Goal: Task Accomplishment & Management: Manage account settings

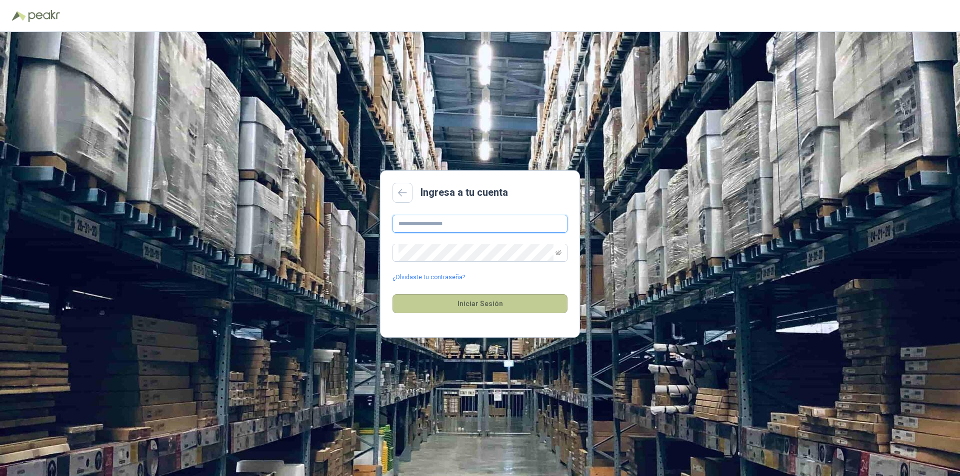
type input "**********"
click at [516, 309] on button "Iniciar Sesión" at bounding box center [479, 303] width 175 height 19
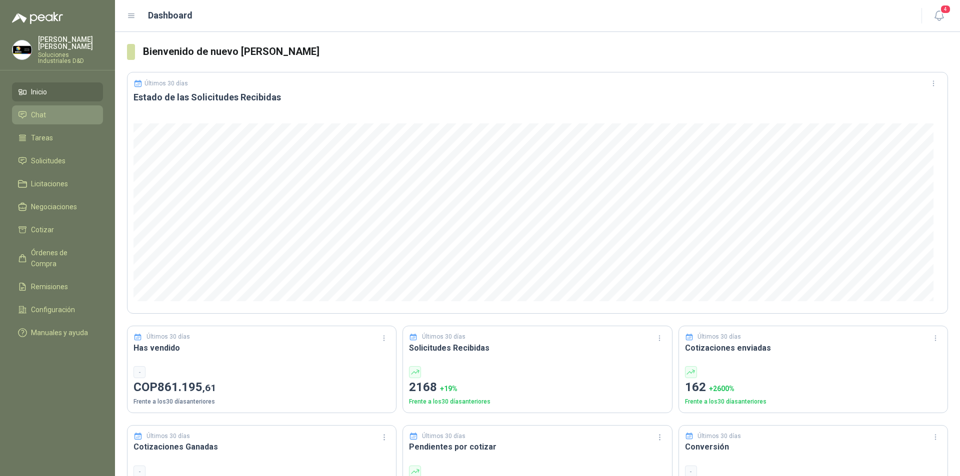
click at [51, 109] on li "Chat" at bounding box center [57, 114] width 79 height 11
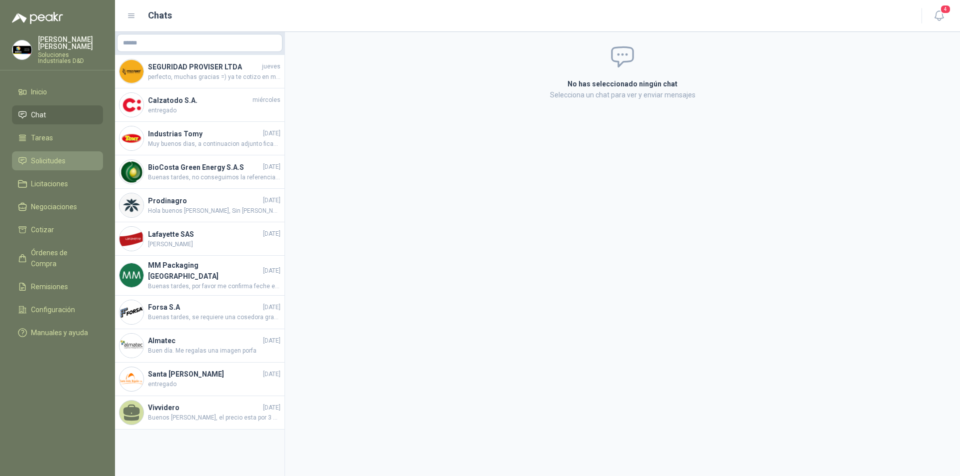
click at [54, 155] on span "Solicitudes" at bounding box center [48, 160] width 34 height 11
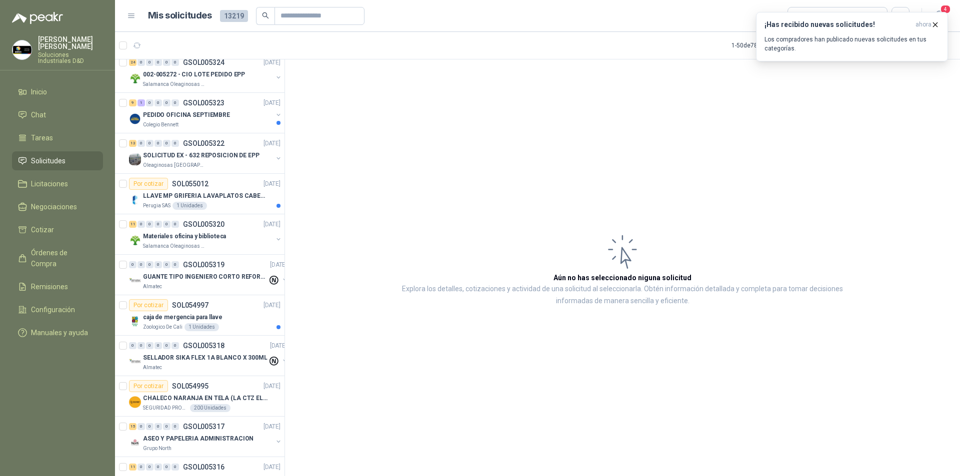
scroll to position [353, 0]
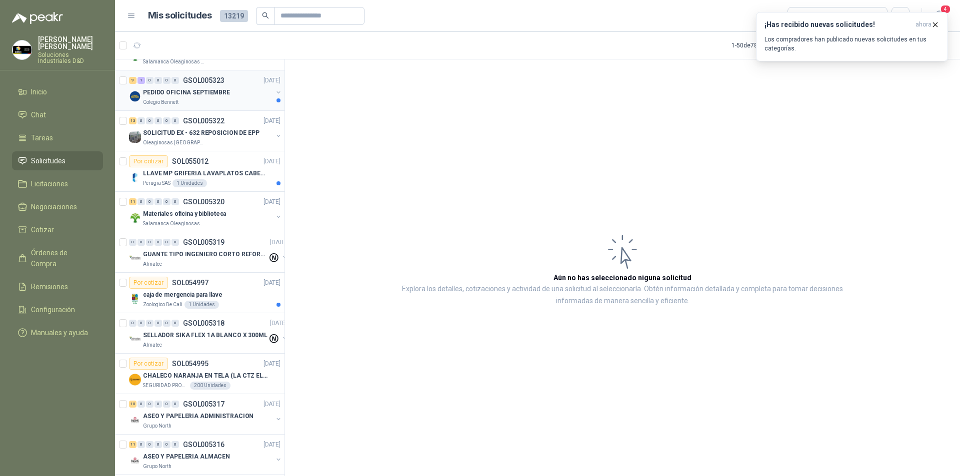
click at [206, 96] on p "PEDIDO OFICINA SEPTIEMBRE" at bounding box center [186, 92] width 87 height 9
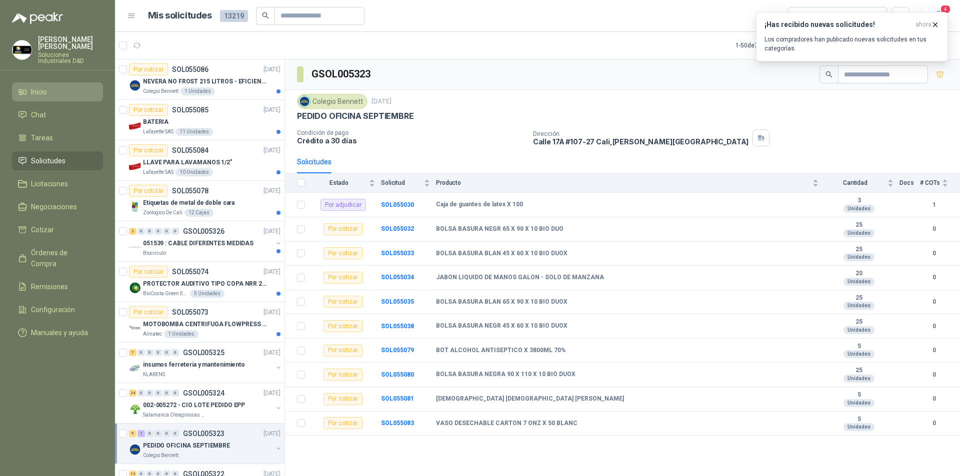
click at [37, 89] on span "Inicio" at bounding box center [39, 91] width 16 height 11
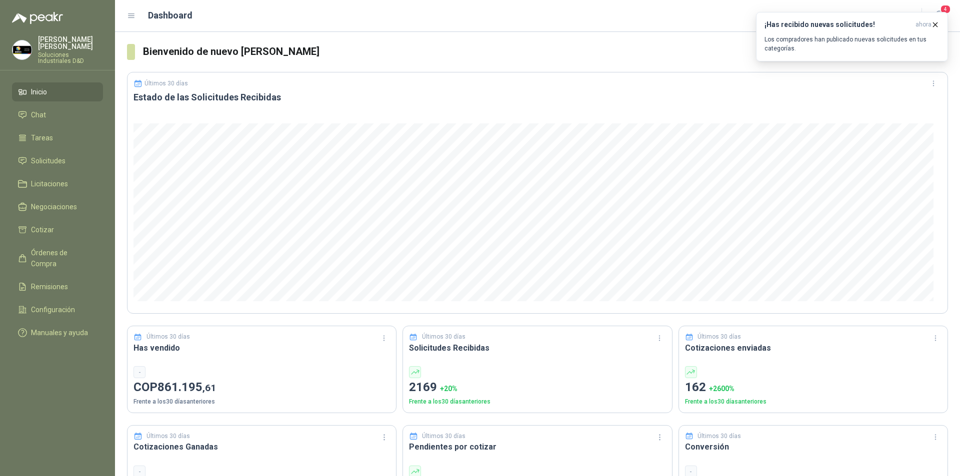
click at [50, 86] on li "Inicio" at bounding box center [57, 91] width 79 height 11
click at [78, 247] on span "Órdenes de Compra" at bounding box center [62, 258] width 62 height 22
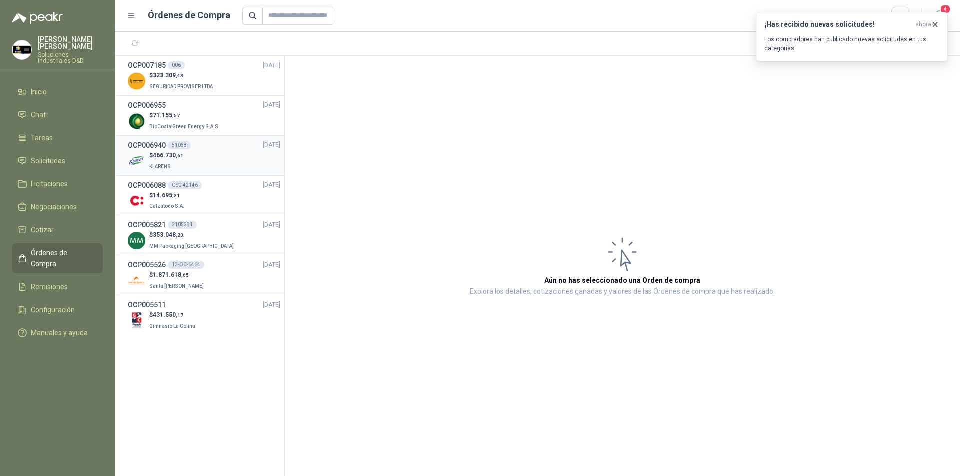
click at [171, 148] on div "51058" at bounding box center [179, 145] width 23 height 8
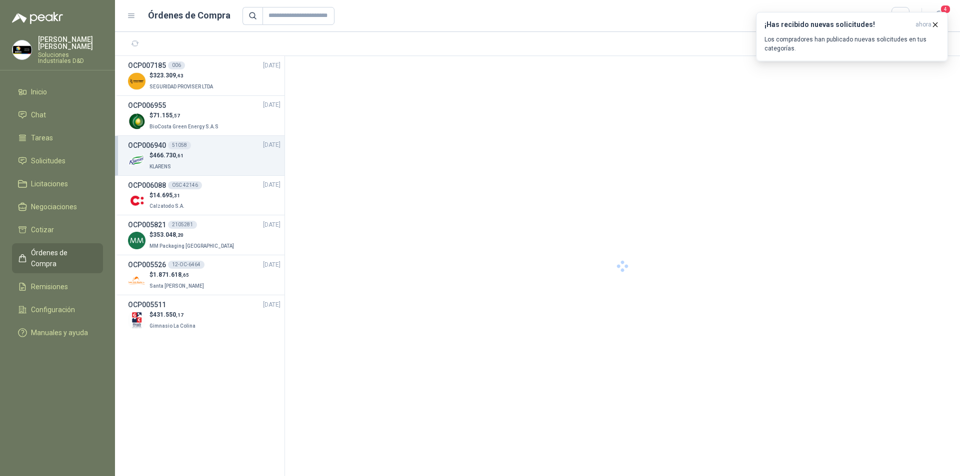
click at [191, 156] on div "$ 466.730 ,61 KLARENS" at bounding box center [204, 161] width 152 height 20
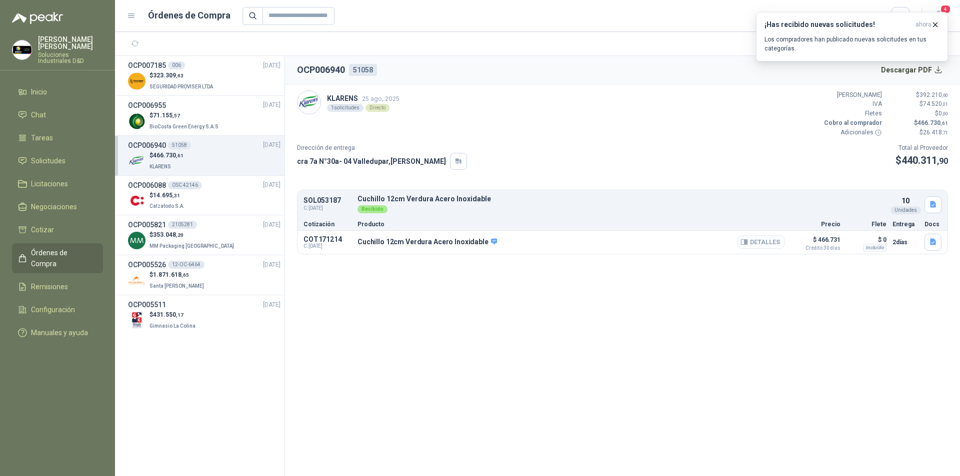
click at [750, 241] on button "Detalles" at bounding box center [760, 241] width 47 height 13
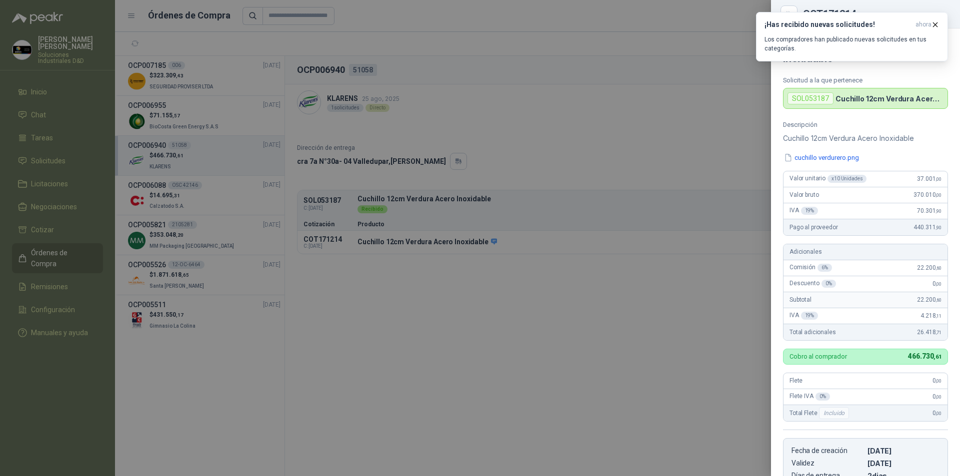
scroll to position [186, 0]
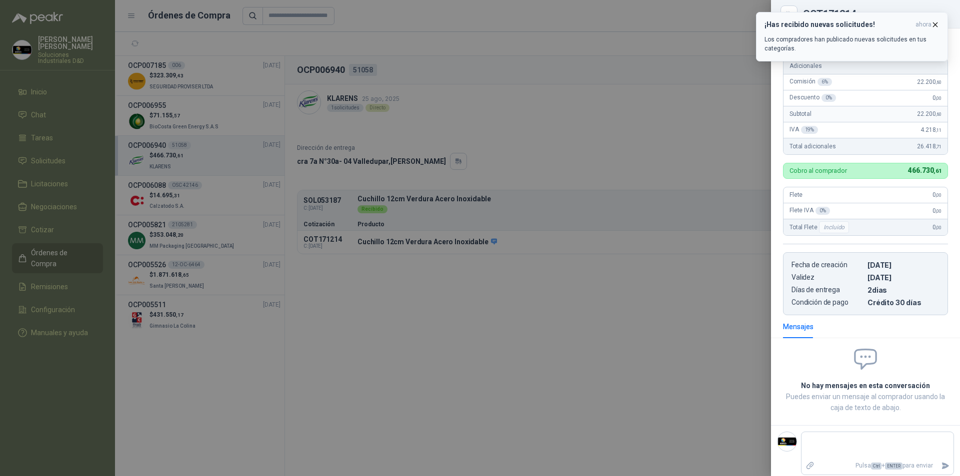
click at [938, 23] on icon "button" at bounding box center [935, 24] width 8 height 8
